Goal: Transaction & Acquisition: Purchase product/service

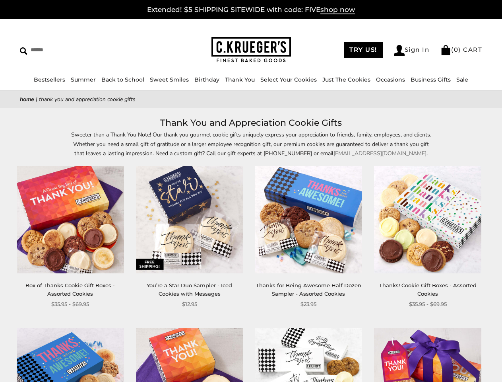
click at [251, 191] on div "**********" at bounding box center [302, 237] width 119 height 142
click at [376, 79] on link "Occasions" at bounding box center [390, 79] width 29 height 7
click at [251, 248] on div "**********" at bounding box center [302, 237] width 119 height 142
